Goal: Task Accomplishment & Management: Use online tool/utility

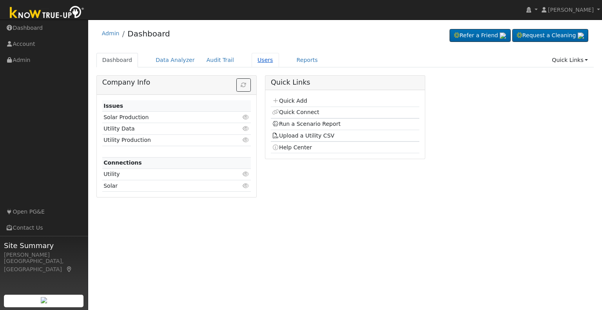
click at [252, 60] on link "Users" at bounding box center [265, 60] width 27 height 15
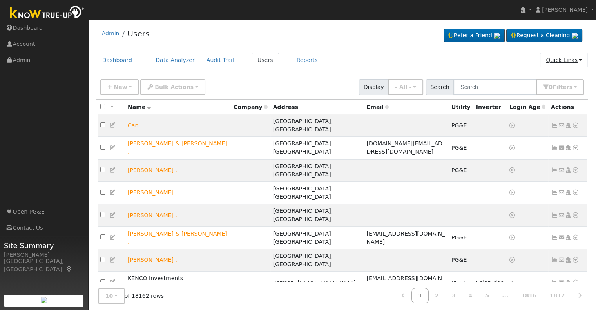
click at [576, 61] on link "Quick Links" at bounding box center [564, 60] width 48 height 15
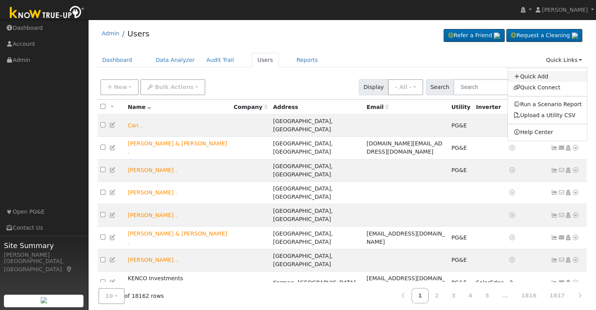
click at [531, 78] on link "Quick Add" at bounding box center [548, 76] width 80 height 11
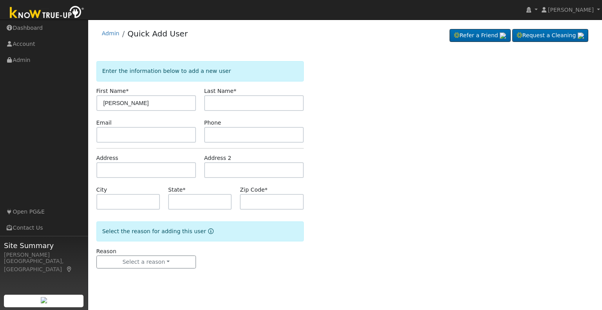
type input "Carol"
type input "Carlsbad"
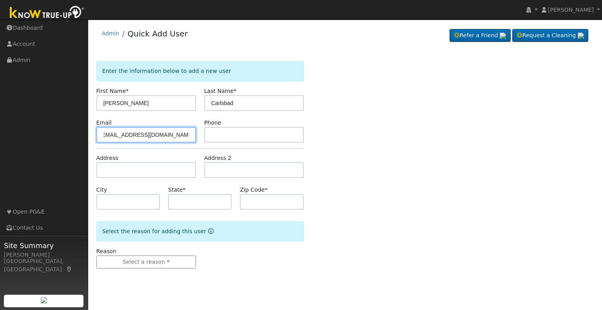
type input "carolcarlsbad@solarnegotiators.com"
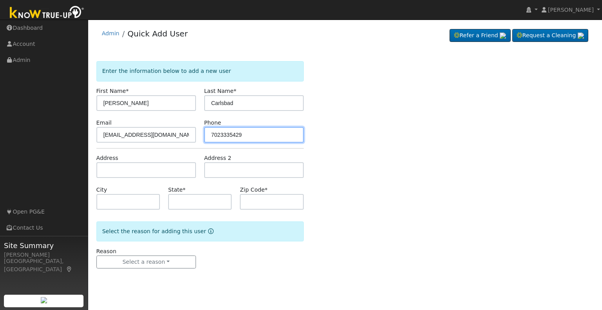
type input "7023335429"
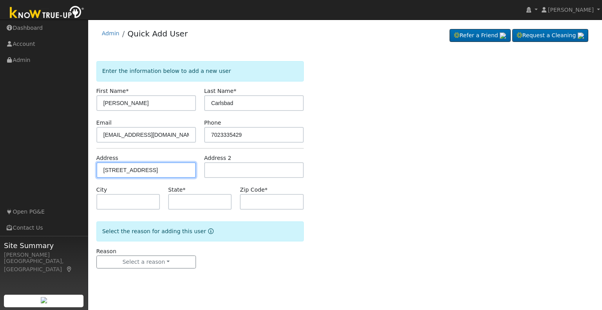
type input "2320 Rue Des Chateaux"
type input "Carlsbad"
type input "CA"
type input "92008"
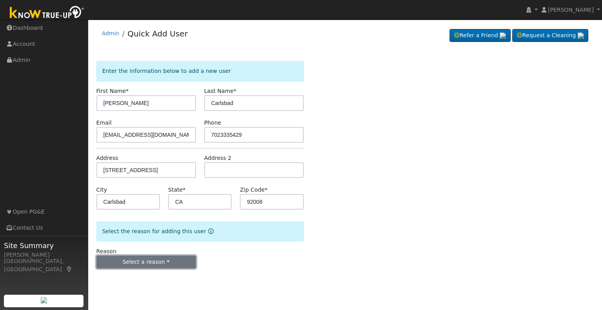
click at [167, 260] on button "Select a reason" at bounding box center [146, 262] width 100 height 13
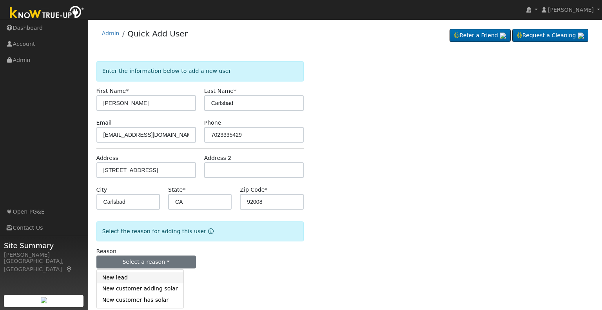
click at [143, 273] on link "New lead" at bounding box center [140, 277] width 87 height 11
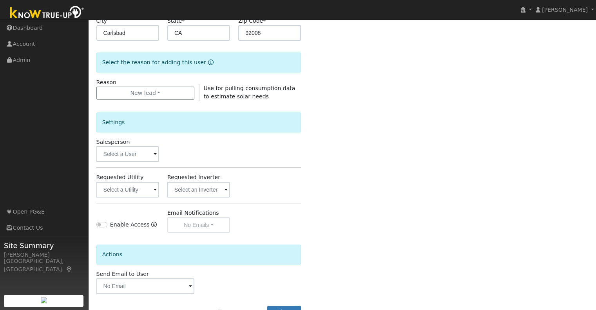
scroll to position [196, 0]
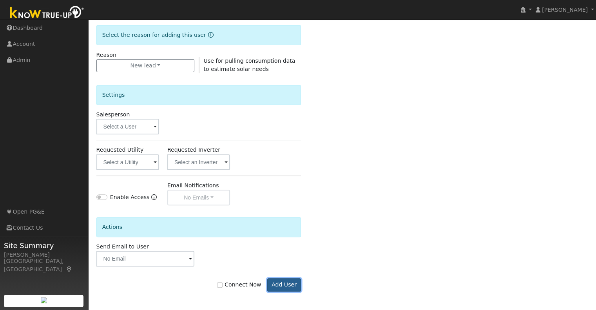
click at [286, 282] on button "Add User" at bounding box center [284, 284] width 34 height 13
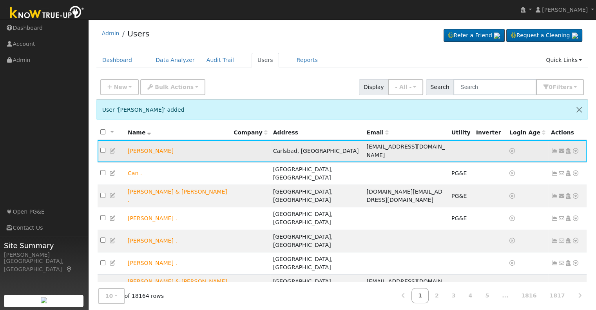
click at [573, 152] on icon at bounding box center [575, 150] width 7 height 5
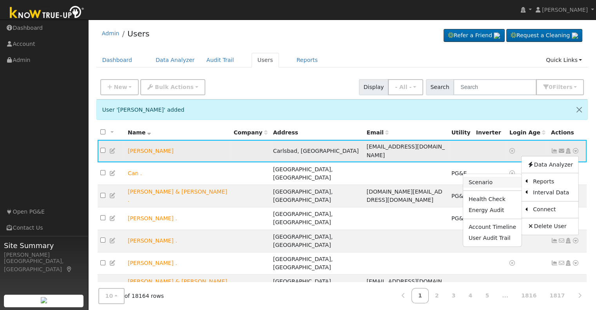
click at [479, 182] on link "Scenario" at bounding box center [492, 182] width 58 height 11
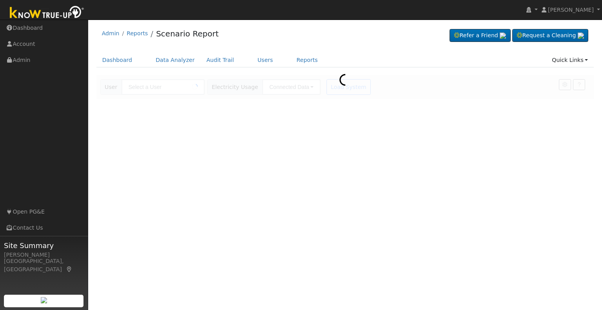
type input "[PERSON_NAME]"
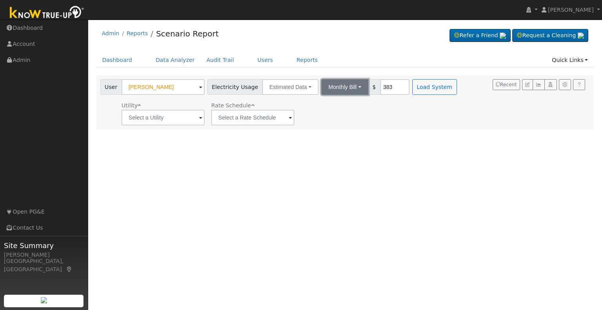
click at [342, 89] on button "Monthly Bill" at bounding box center [344, 87] width 47 height 16
click at [335, 106] on link "Annual Consumption" at bounding box center [334, 104] width 69 height 11
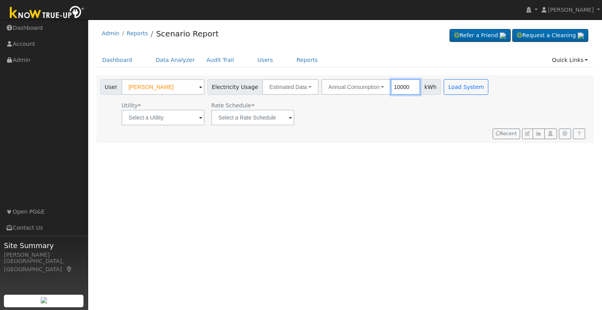
click at [391, 88] on input "10000" at bounding box center [405, 87] width 29 height 16
type input "7570"
click at [199, 118] on span at bounding box center [200, 118] width 3 height 9
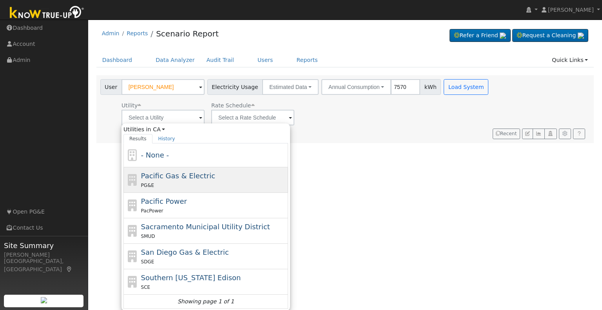
click at [171, 185] on div "PG&E" at bounding box center [213, 185] width 145 height 8
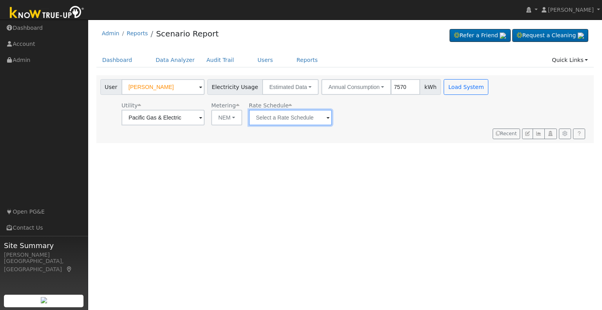
click at [323, 121] on input "text" at bounding box center [290, 118] width 83 height 16
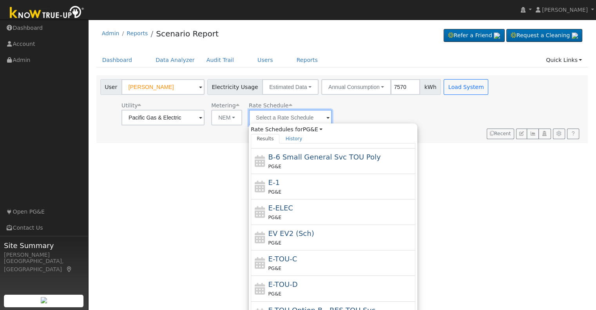
scroll to position [136, 0]
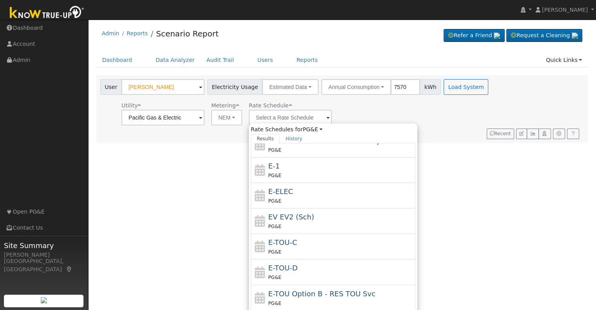
click at [199, 118] on span at bounding box center [200, 118] width 3 height 9
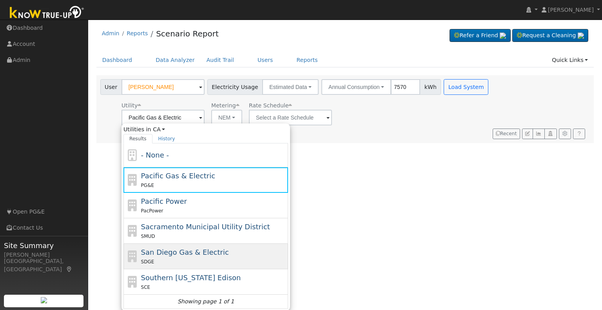
click at [186, 259] on div "SDGE" at bounding box center [213, 262] width 145 height 8
type input "San Diego Gas & Electric"
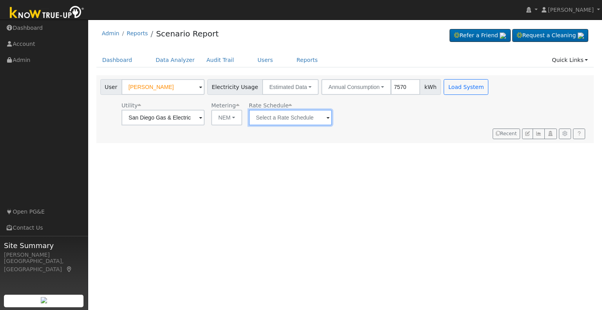
click at [314, 118] on input "text" at bounding box center [290, 118] width 83 height 16
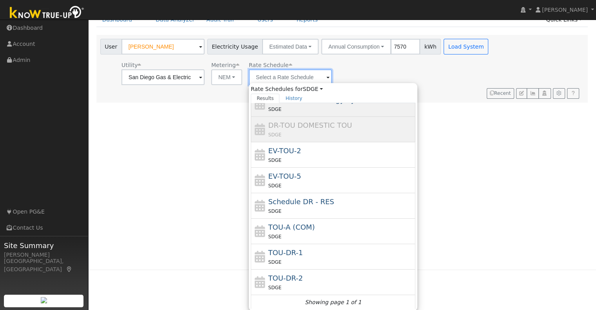
scroll to position [0, 0]
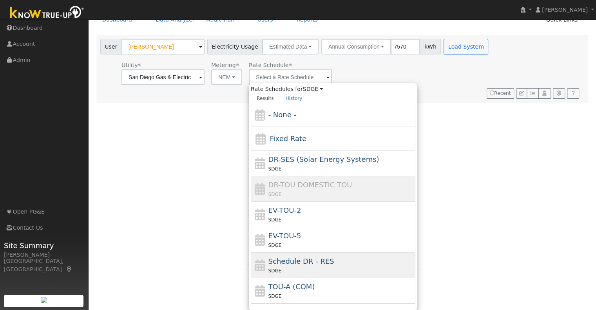
click at [314, 265] on div "Schedule DR - RES SDGE" at bounding box center [341, 265] width 145 height 19
type input "Schedule DR - RES"
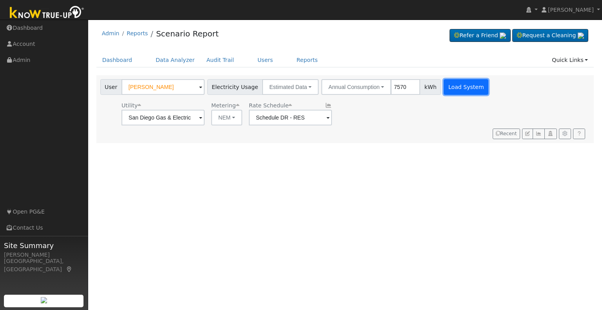
click at [450, 92] on button "Load System" at bounding box center [466, 87] width 45 height 16
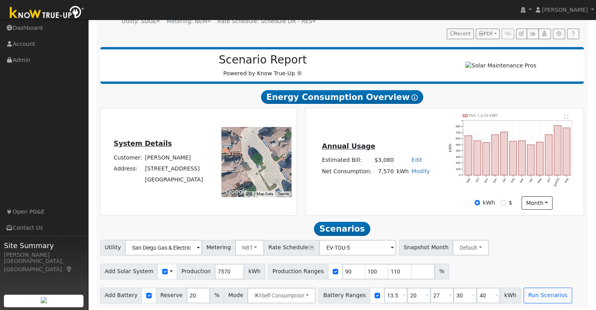
scroll to position [88, 0]
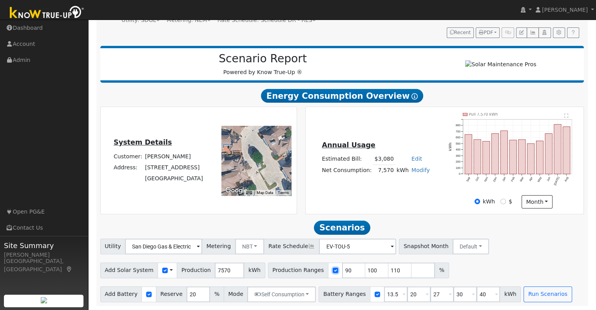
click at [333, 271] on input "checkbox" at bounding box center [335, 270] width 5 height 5
checkbox input "false"
click at [215, 270] on input "7570" at bounding box center [229, 271] width 29 height 16
type input "9310"
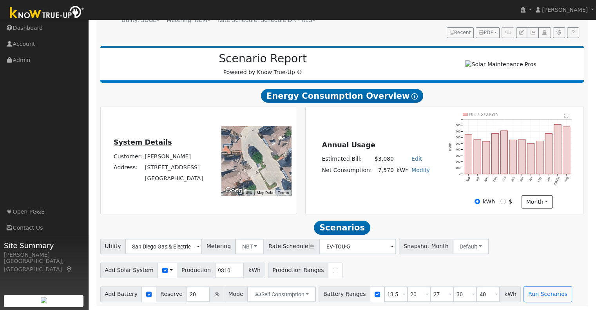
click at [347, 273] on div "Add Solar System Use CSV Data Production 9310 kWh Production Ranges" at bounding box center [342, 269] width 487 height 18
click at [477, 293] on input "40" at bounding box center [489, 295] width 24 height 16
type input "10"
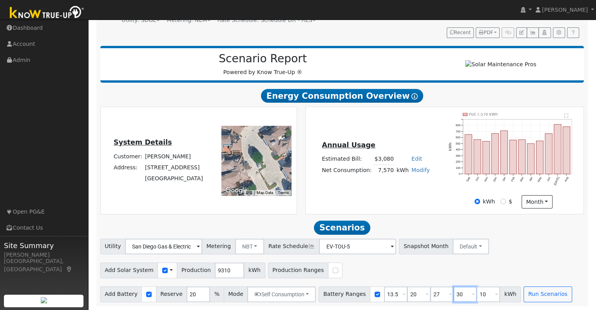
type input "13.5"
type input "20"
type input "27"
click at [454, 294] on input "27" at bounding box center [466, 295] width 24 height 16
click at [477, 294] on input "30" at bounding box center [489, 295] width 24 height 16
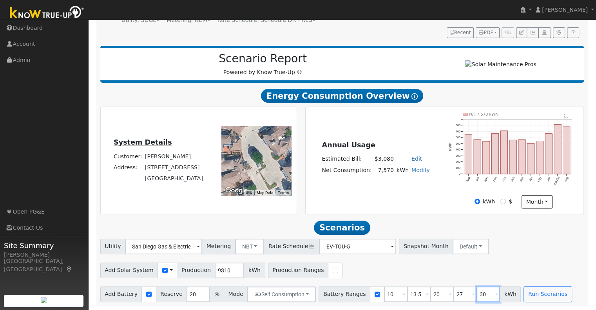
click at [477, 294] on input "30" at bounding box center [489, 295] width 24 height 16
type input "15"
type input "20"
type input "27"
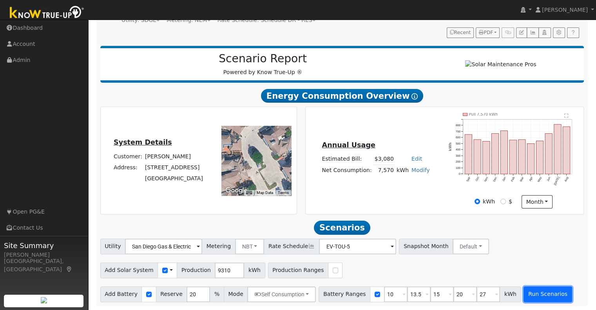
click at [531, 298] on button "Run Scenarios" at bounding box center [548, 295] width 48 height 16
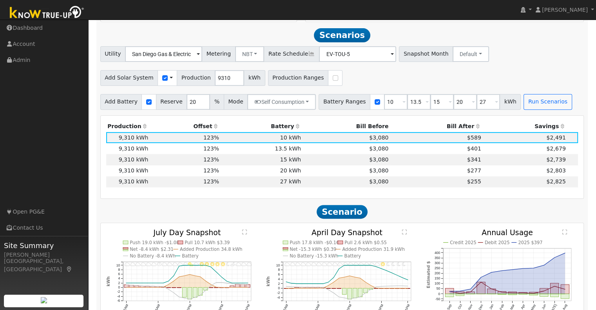
scroll to position [285, 0]
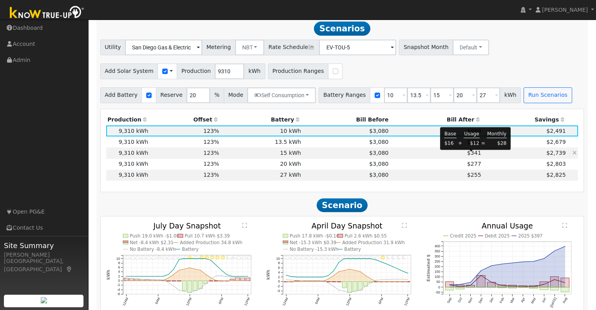
click at [468, 155] on span "$341" at bounding box center [474, 153] width 14 height 6
